Goal: Navigation & Orientation: Find specific page/section

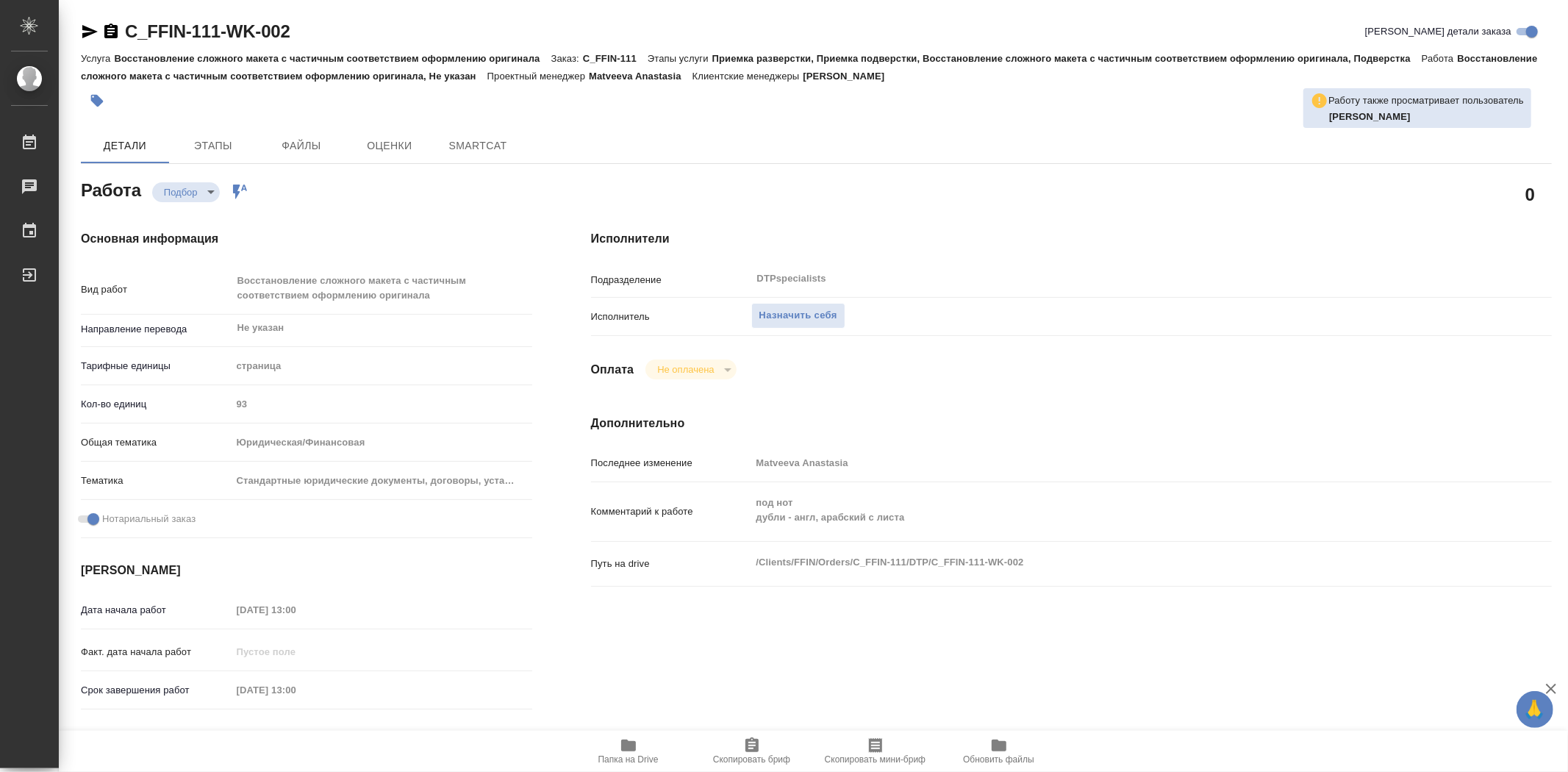
type textarea "x"
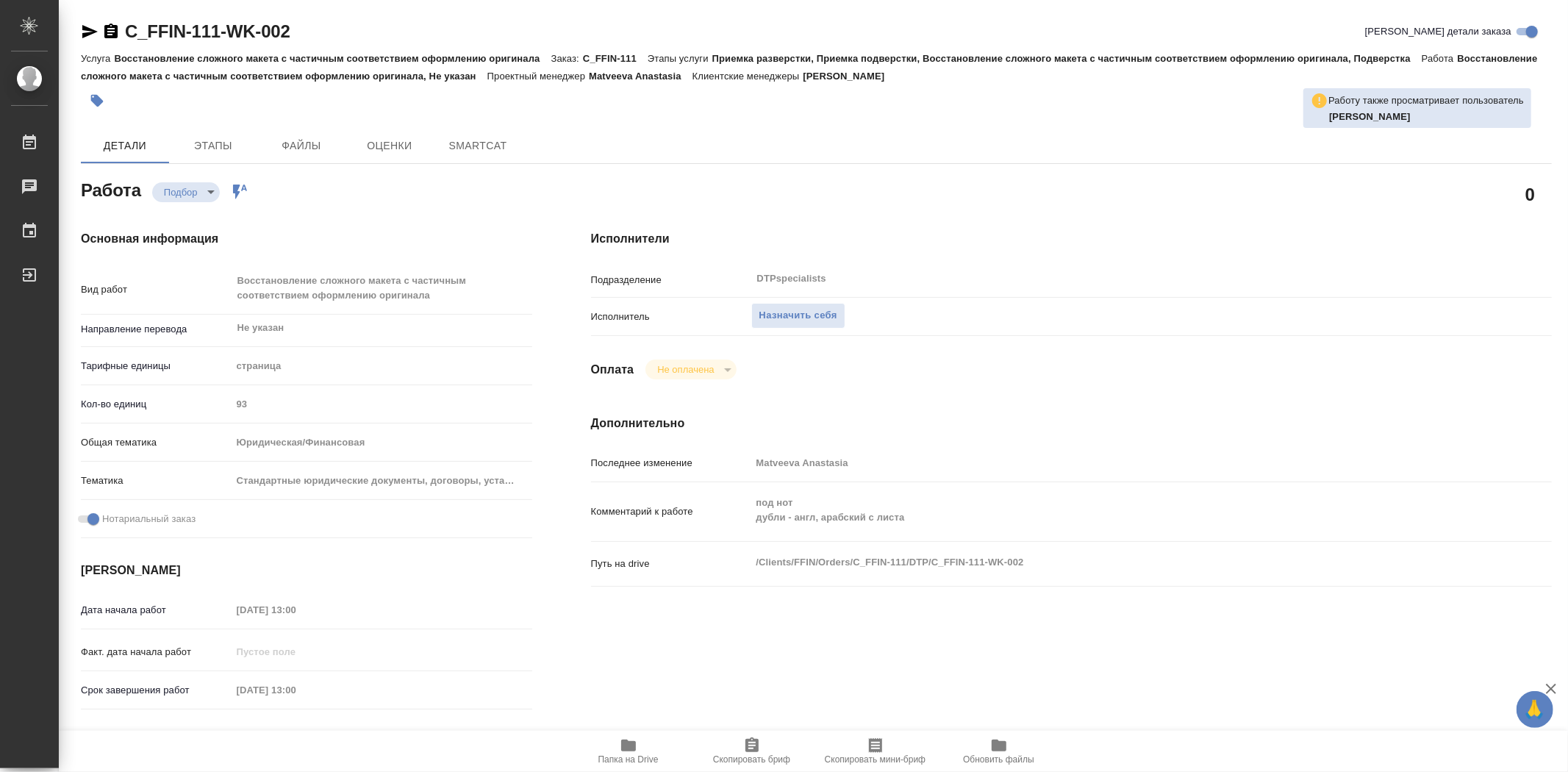
type textarea "x"
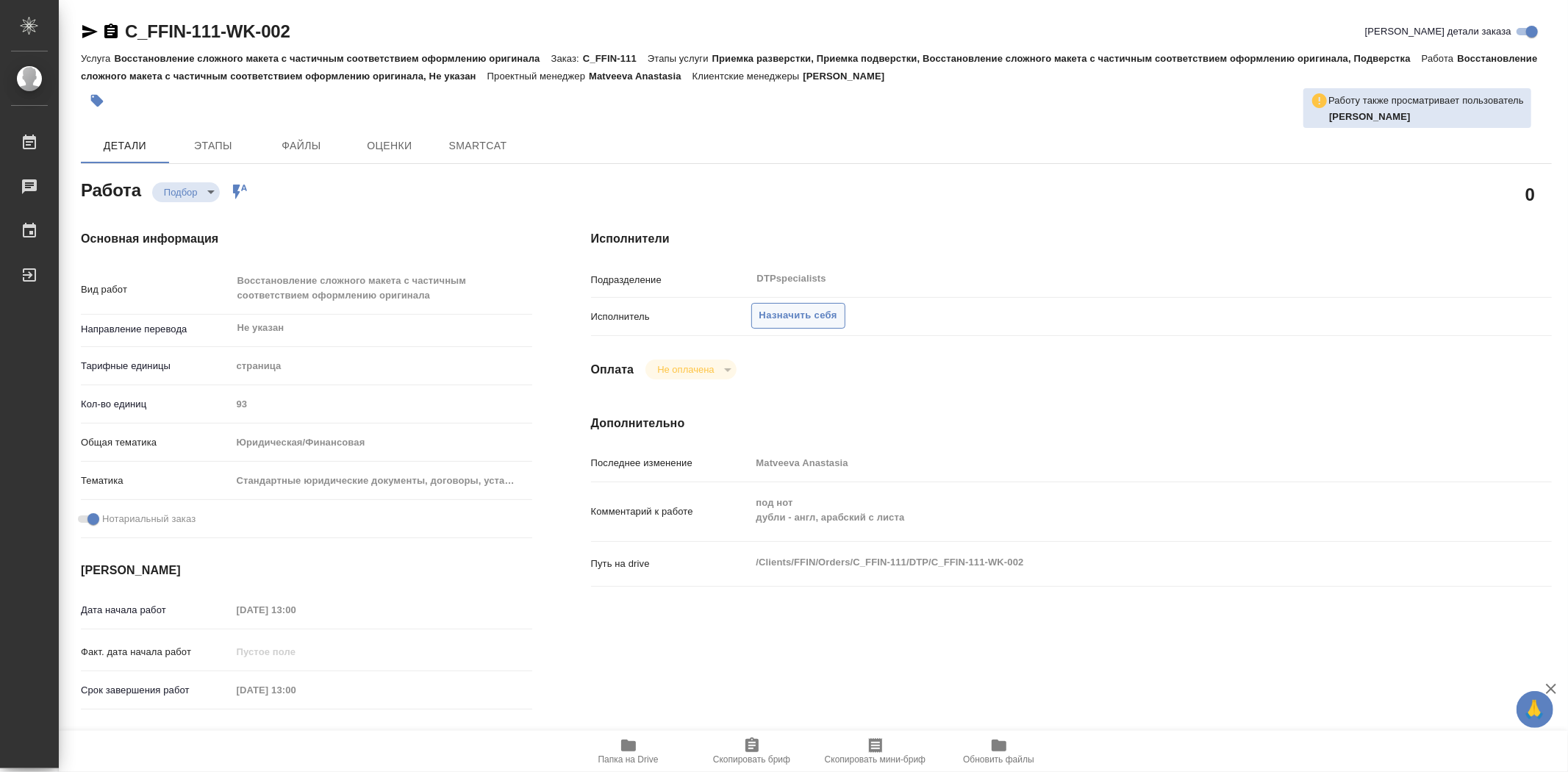
type textarea "x"
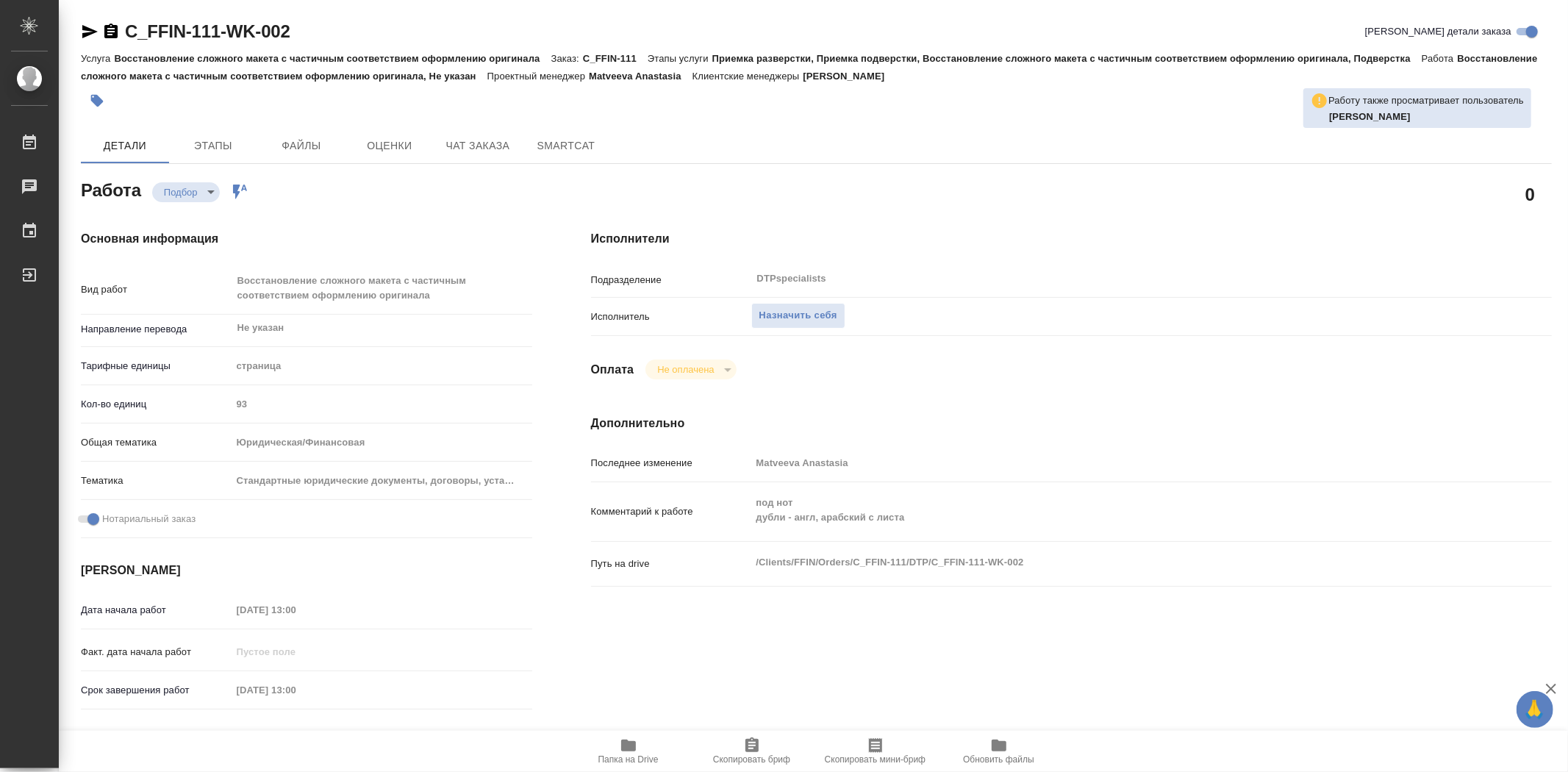
type textarea "x"
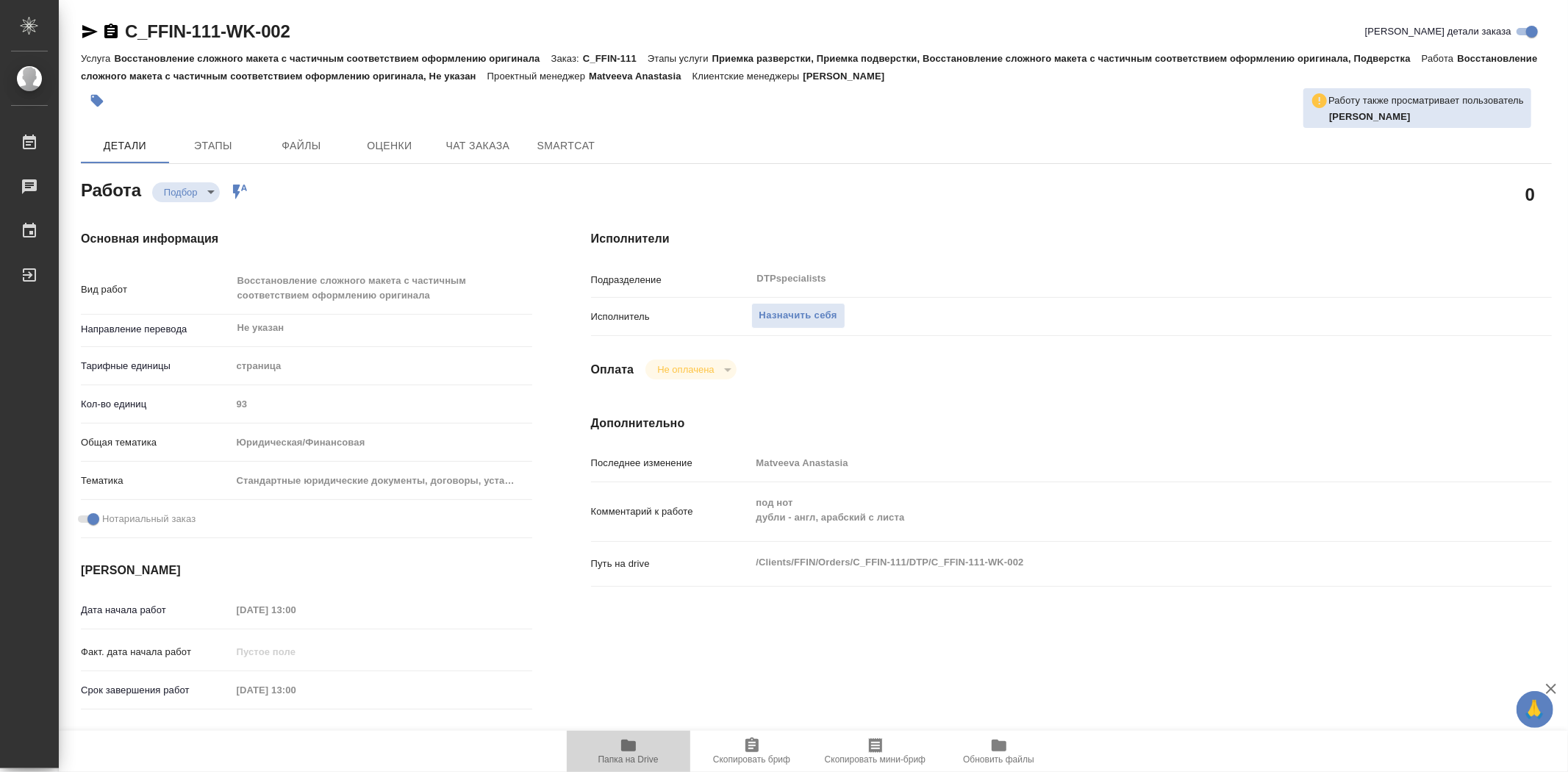
click at [632, 758] on span "Папка на Drive" at bounding box center [628, 759] width 60 height 10
type textarea "x"
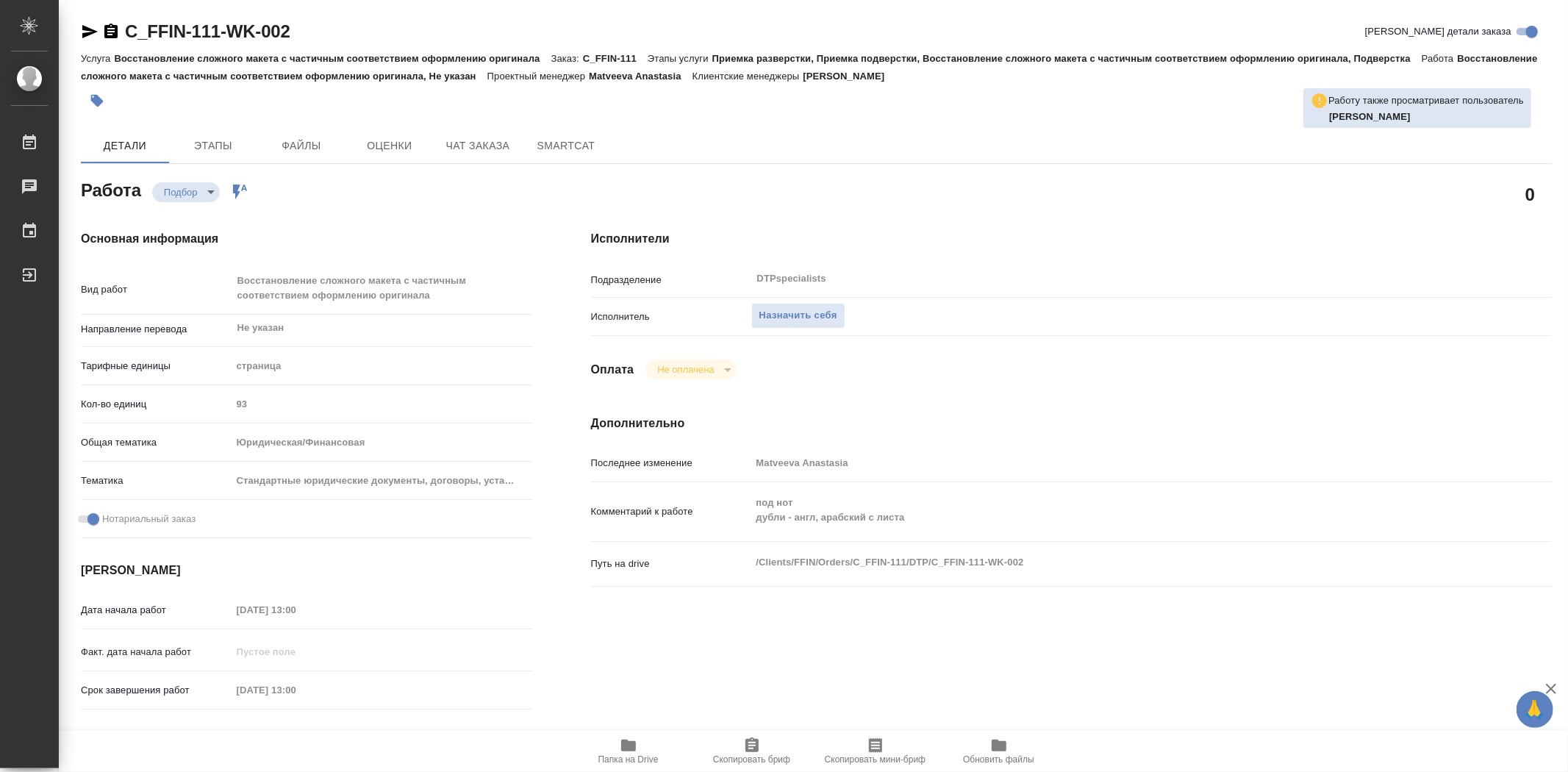
type textarea "x"
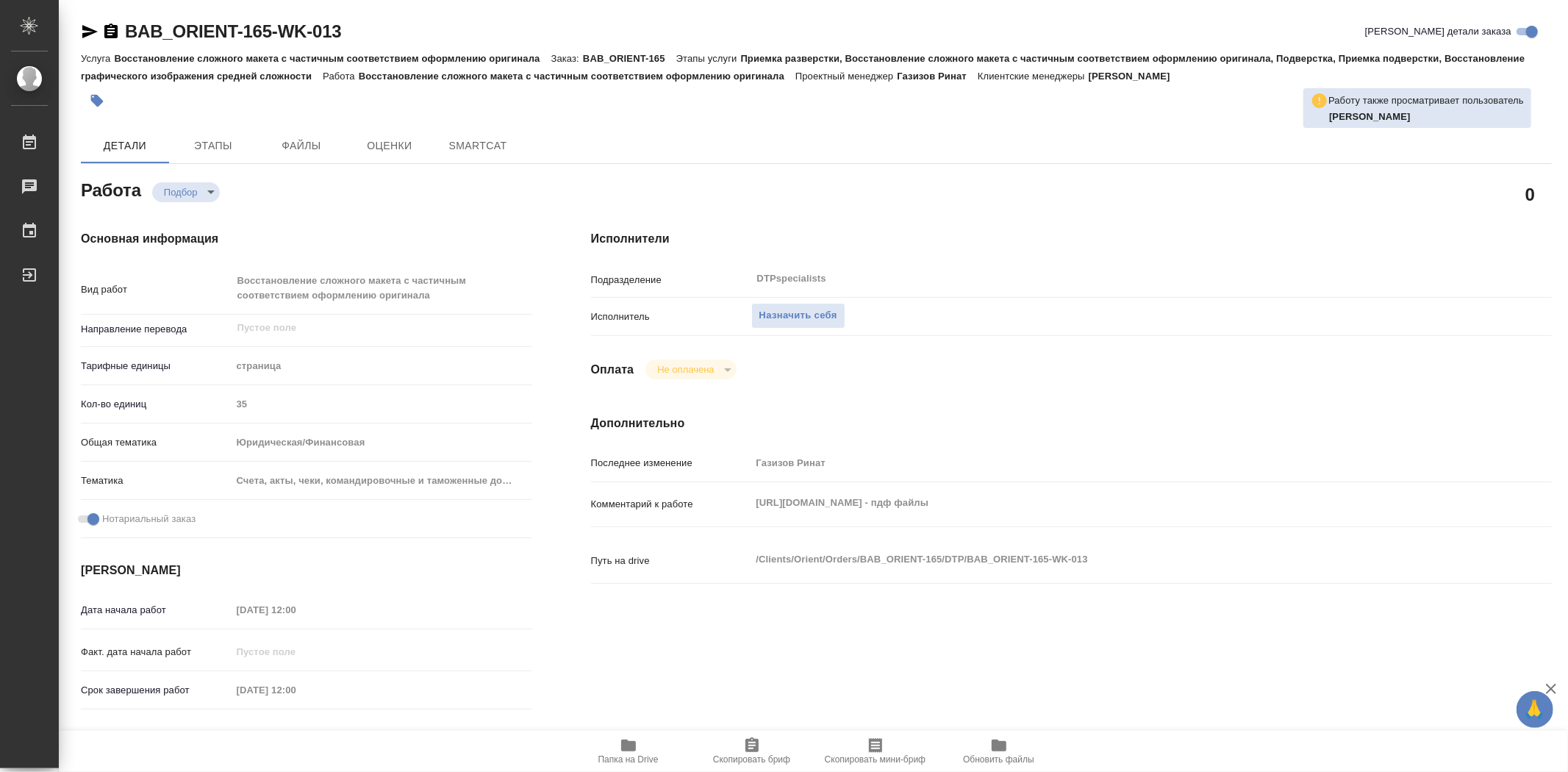
type textarea "x"
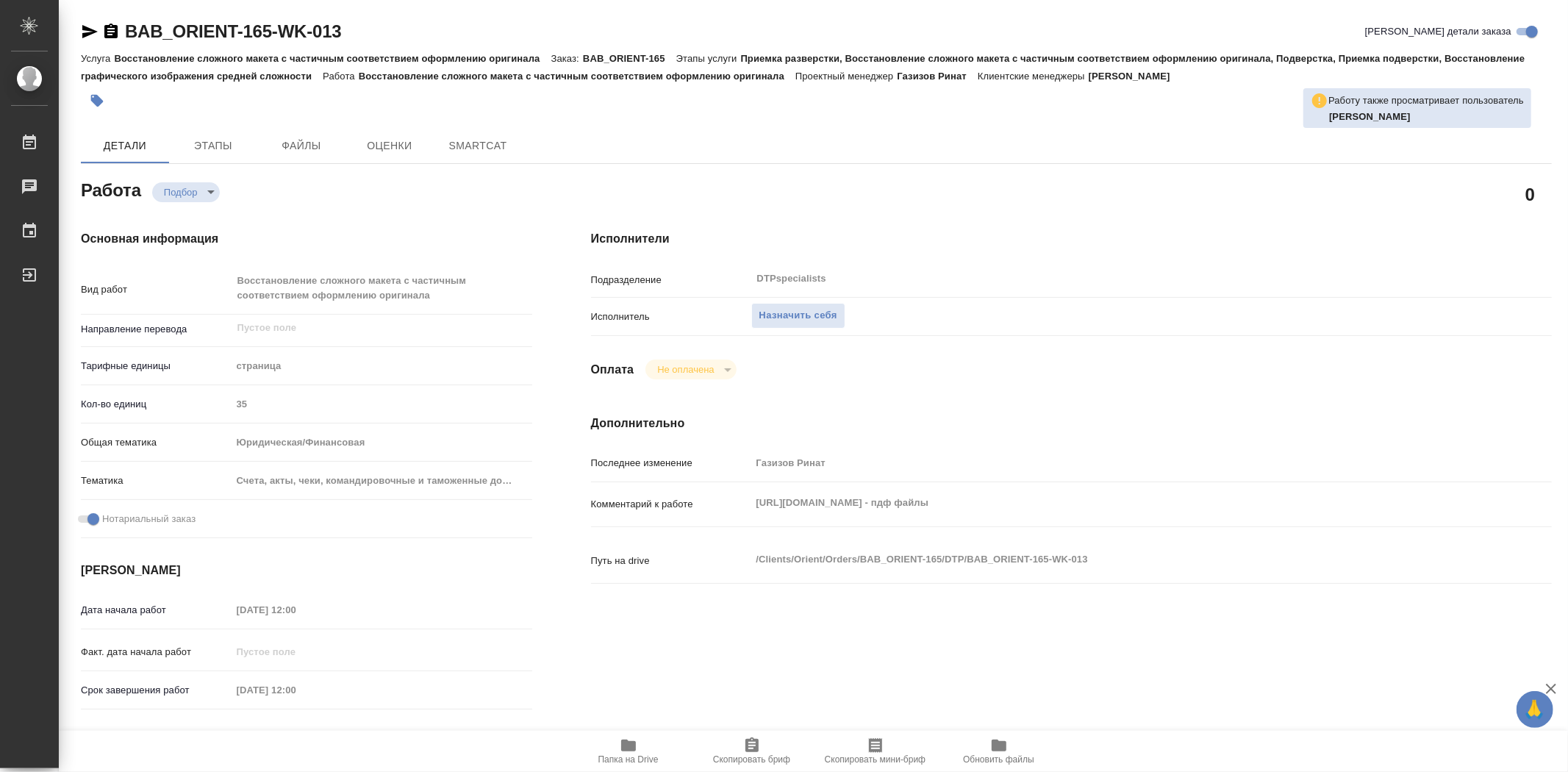
type textarea "x"
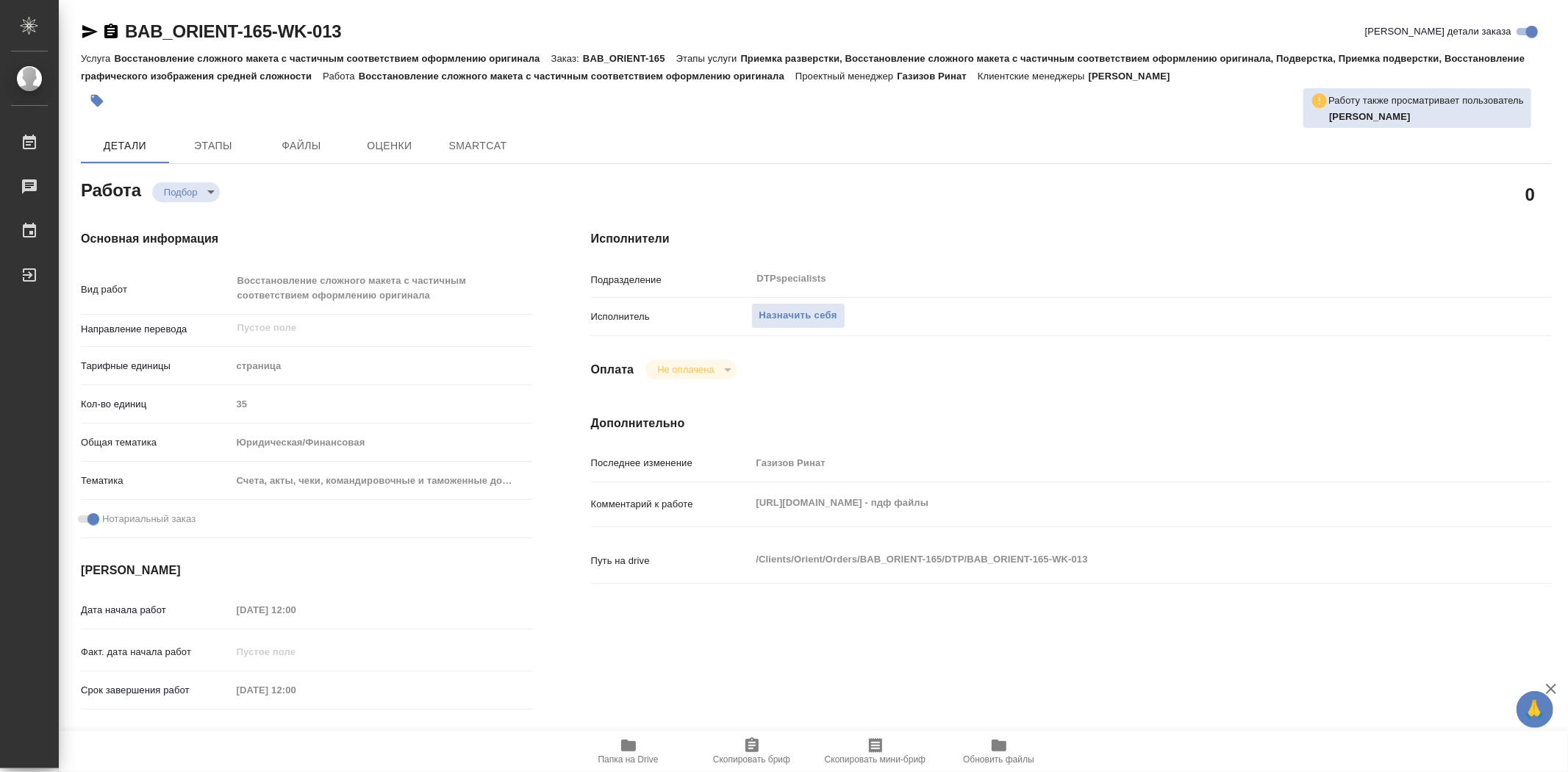
type textarea "x"
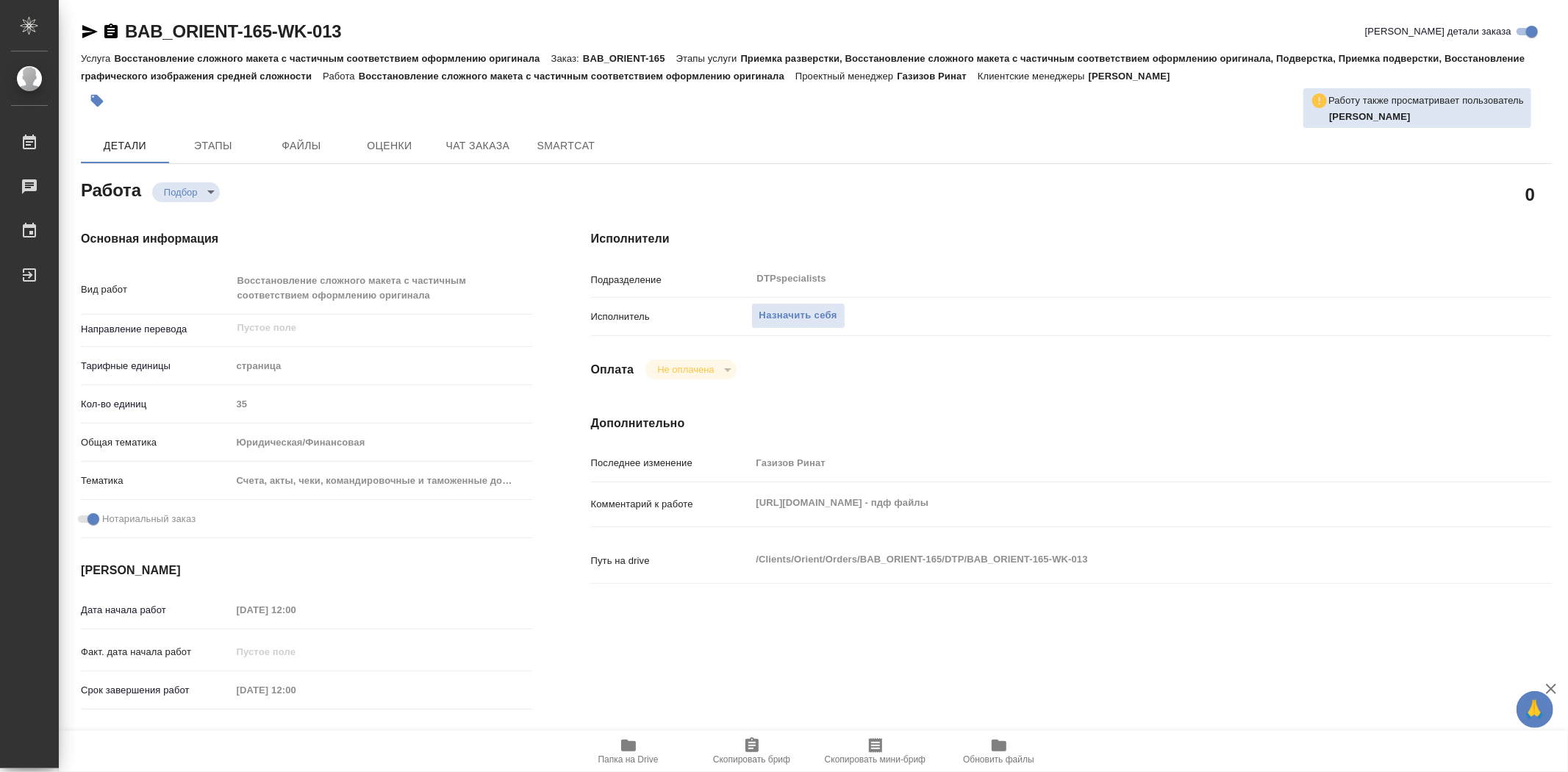
type textarea "x"
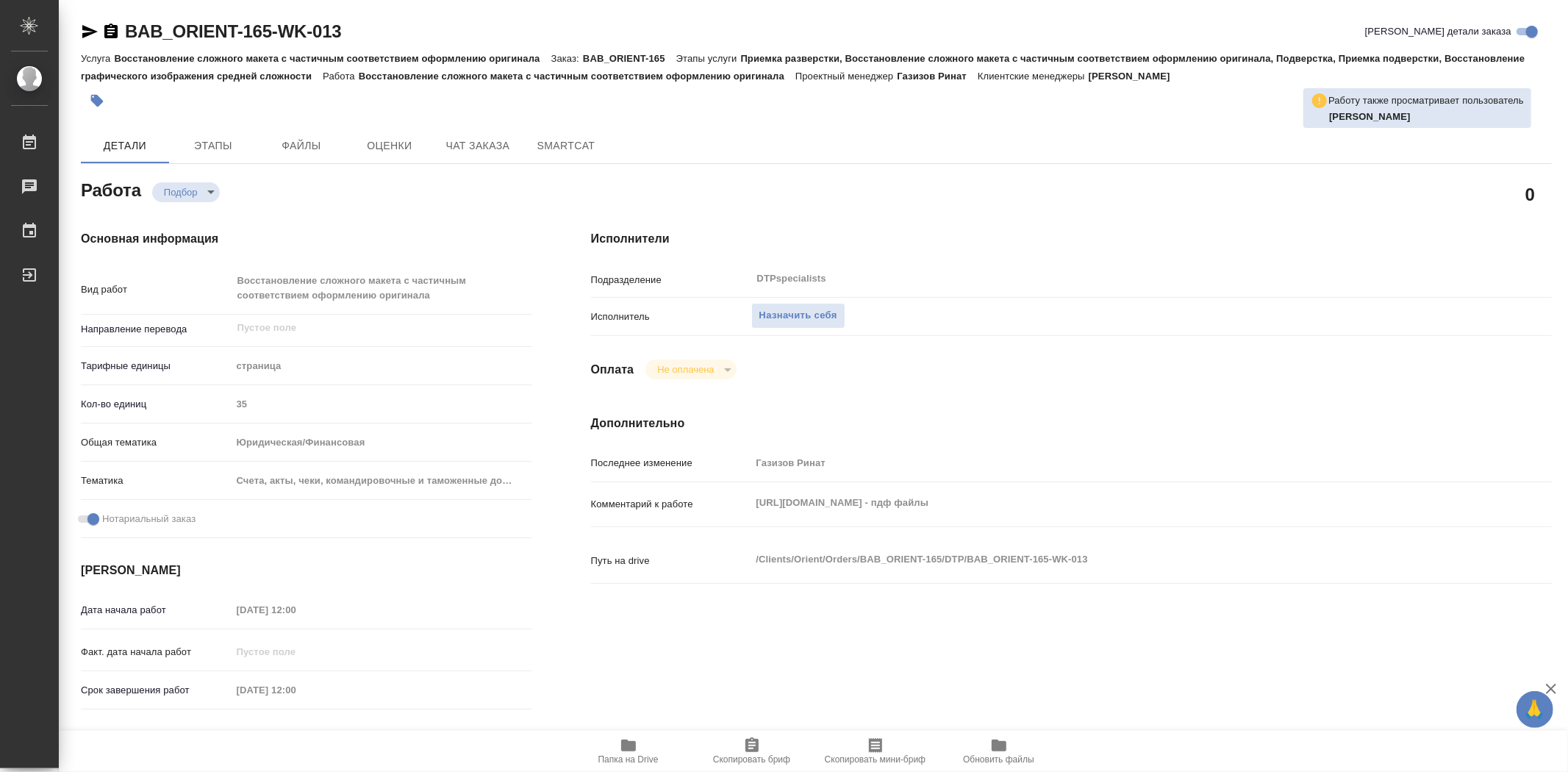
click at [635, 747] on icon "button" at bounding box center [628, 745] width 14 height 12
type textarea "x"
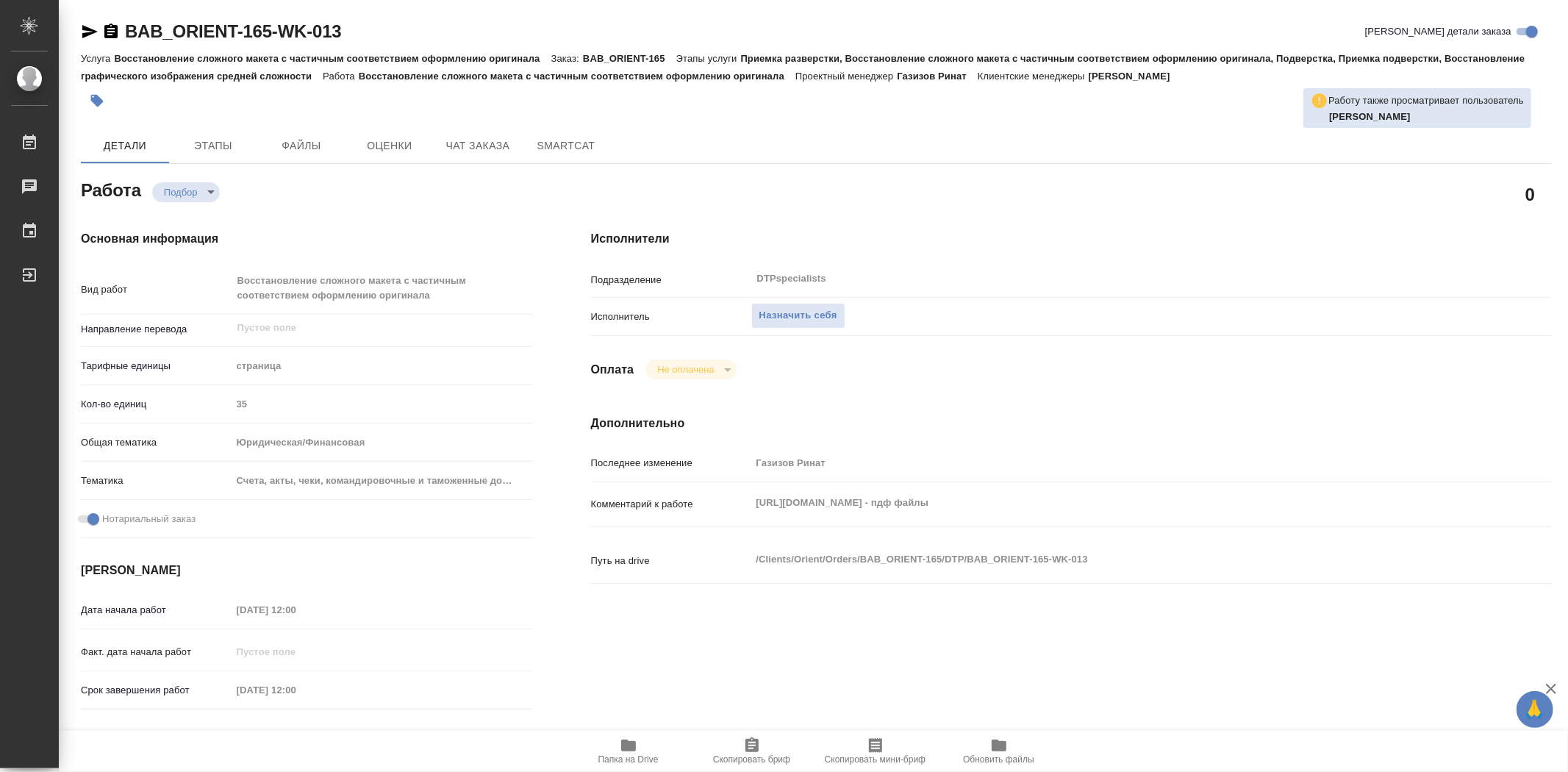
type textarea "x"
